Goal: Check status: Check status

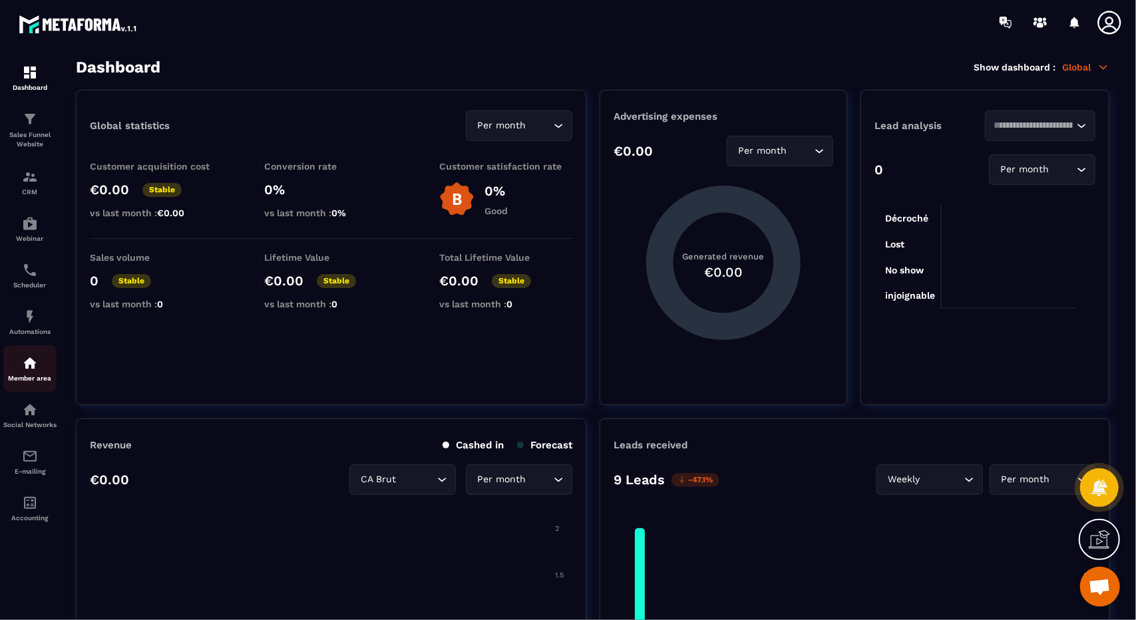
click at [47, 382] on p "Member area" at bounding box center [29, 378] width 53 height 7
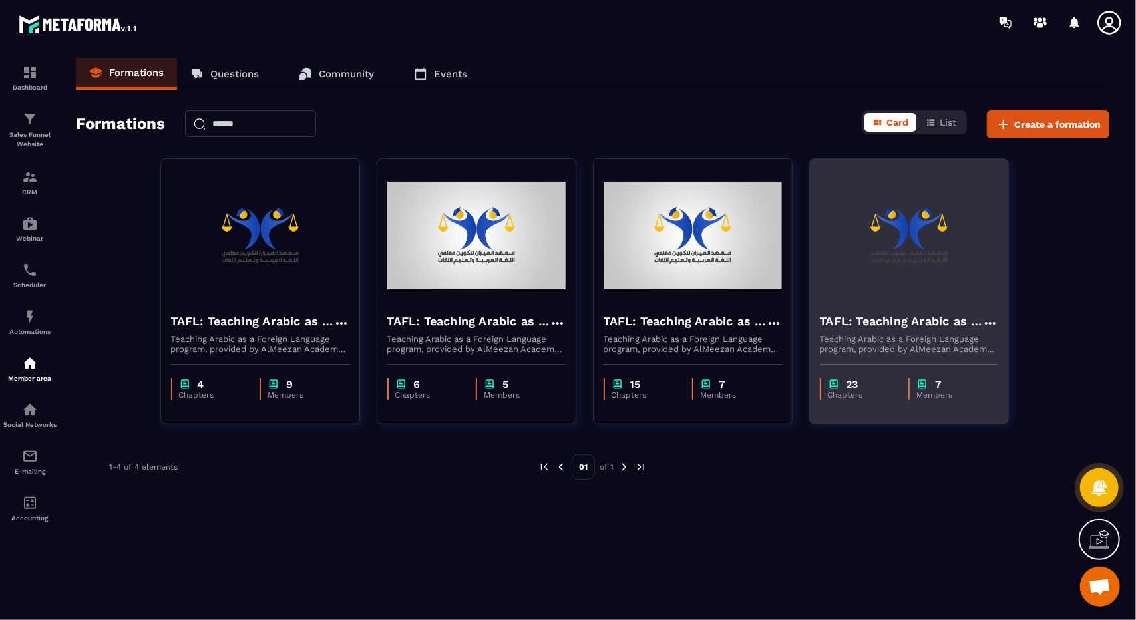
click at [855, 384] on p "23" at bounding box center [853, 384] width 12 height 13
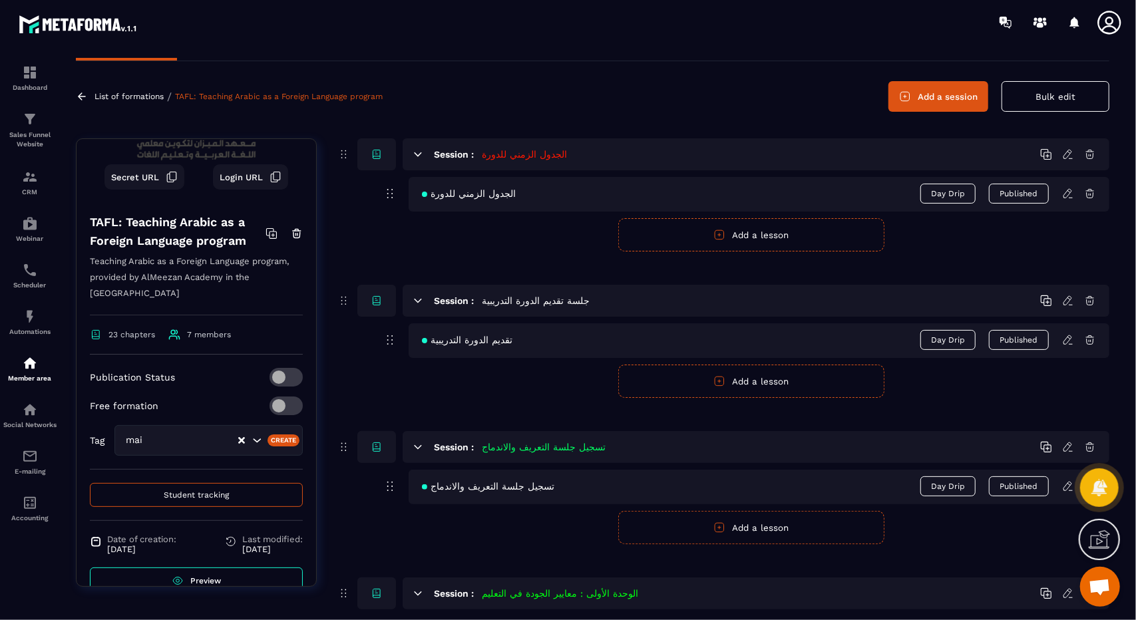
scroll to position [117, 0]
click at [184, 490] on span "Student tracking" at bounding box center [196, 494] width 65 height 9
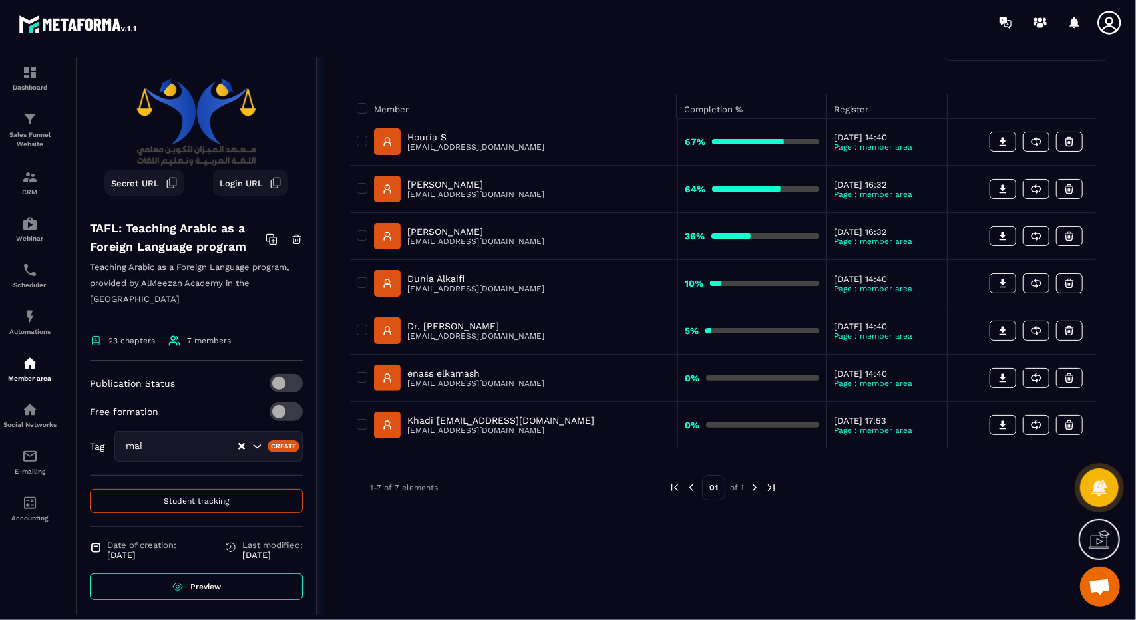
scroll to position [142, 0]
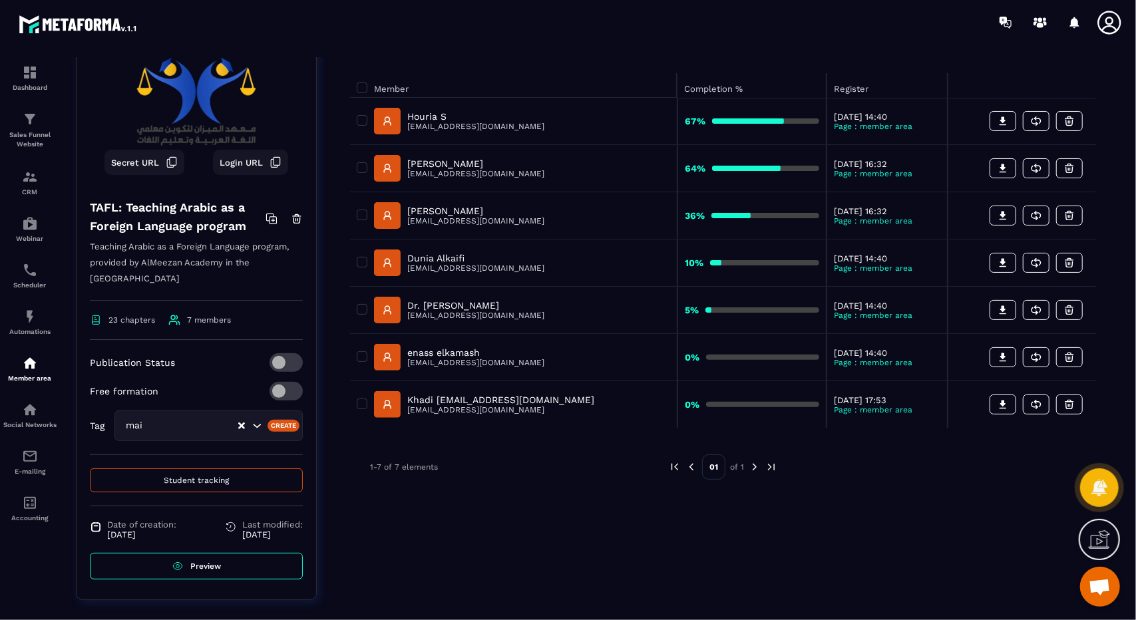
click at [195, 553] on link "Preview" at bounding box center [196, 566] width 213 height 27
